Goal: Find specific page/section

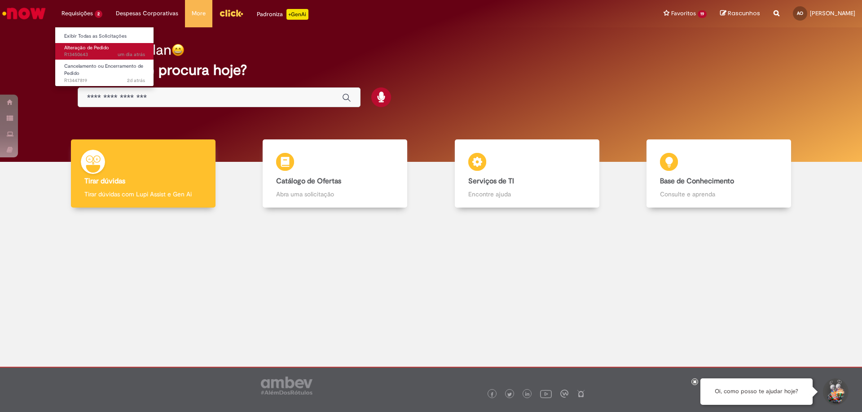
click at [88, 49] on span "Alteração de Pedido" at bounding box center [86, 47] width 45 height 7
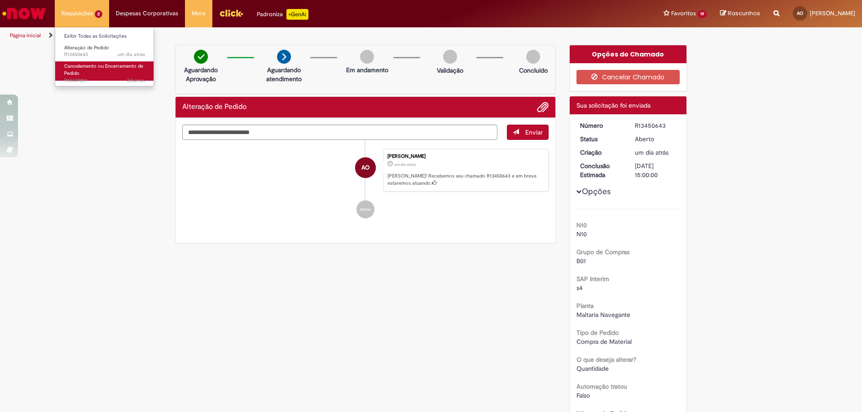
click at [89, 66] on span "Cancelamento ou Encerramento de Pedido" at bounding box center [103, 70] width 79 height 14
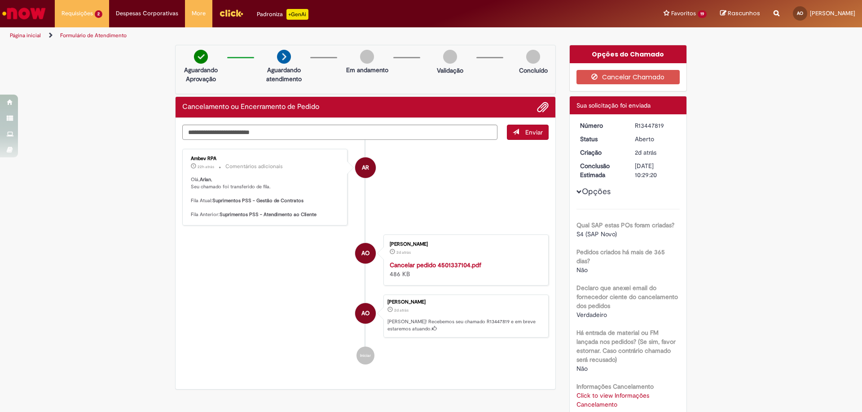
click at [31, 13] on img "Ir para a Homepage" at bounding box center [24, 13] width 46 height 18
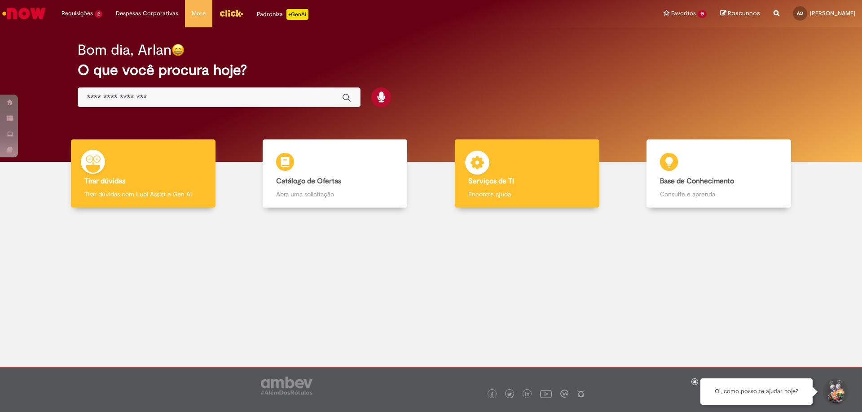
click at [544, 167] on div "Serviços de TI Serviços de TI Encontre ajuda" at bounding box center [527, 174] width 145 height 69
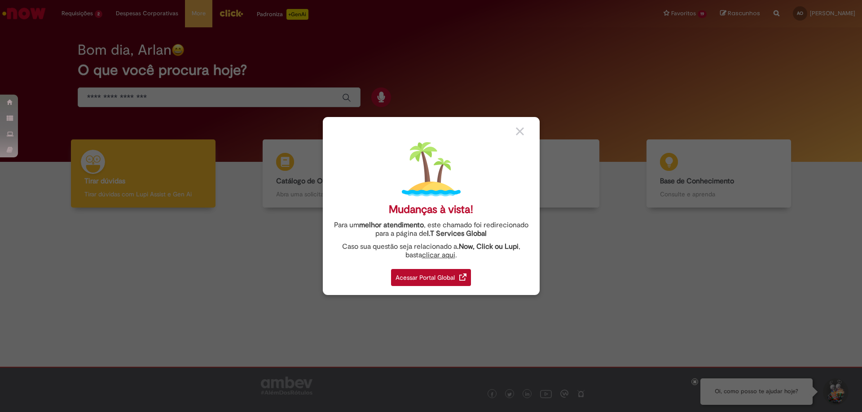
click at [439, 276] on div "Acessar Portal Global" at bounding box center [431, 277] width 80 height 17
